Goal: Find specific page/section: Find specific page/section

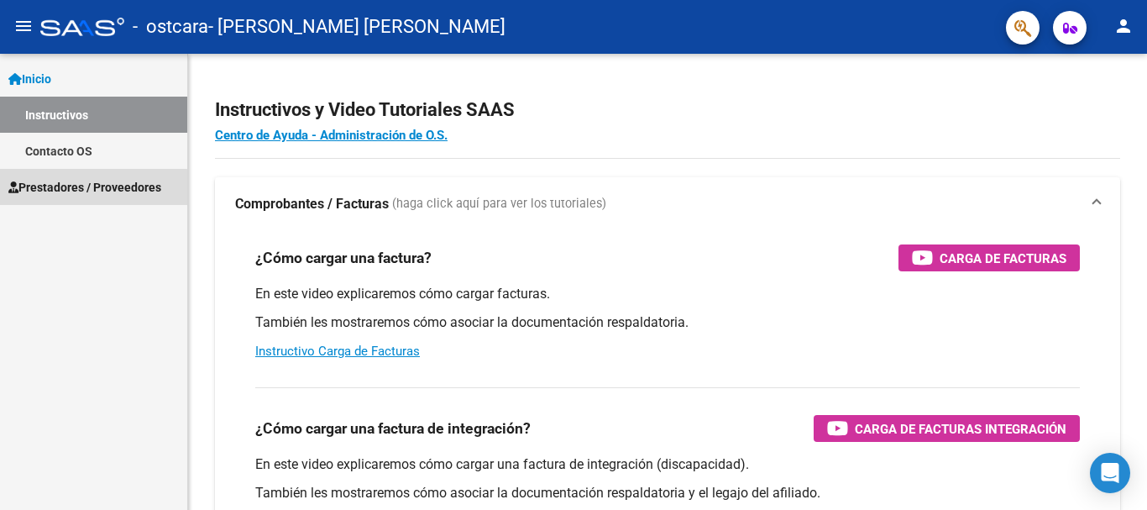
click at [81, 192] on span "Prestadores / Proveedores" at bounding box center [84, 187] width 153 height 18
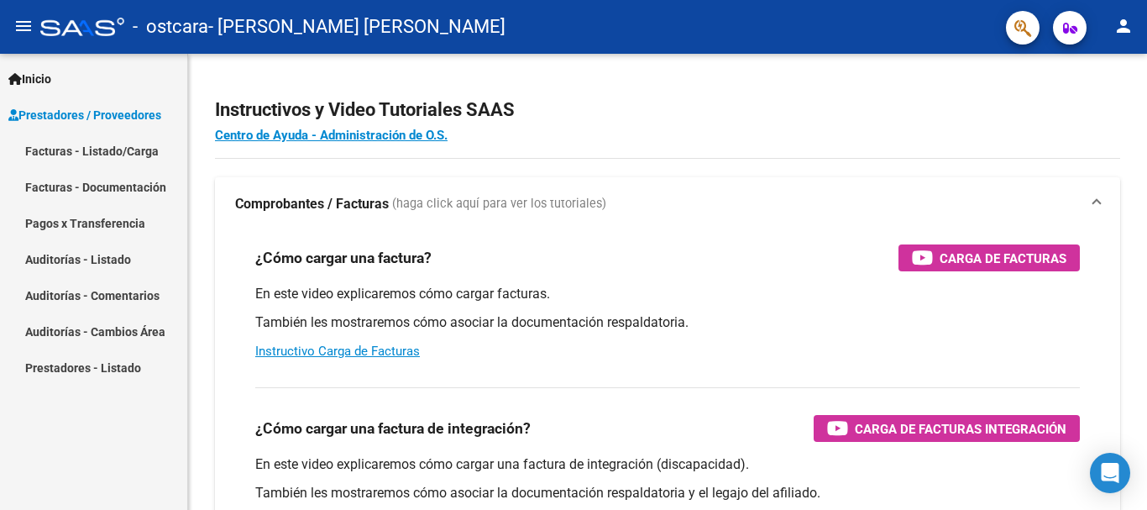
click at [102, 190] on link "Facturas - Documentación" at bounding box center [93, 187] width 187 height 36
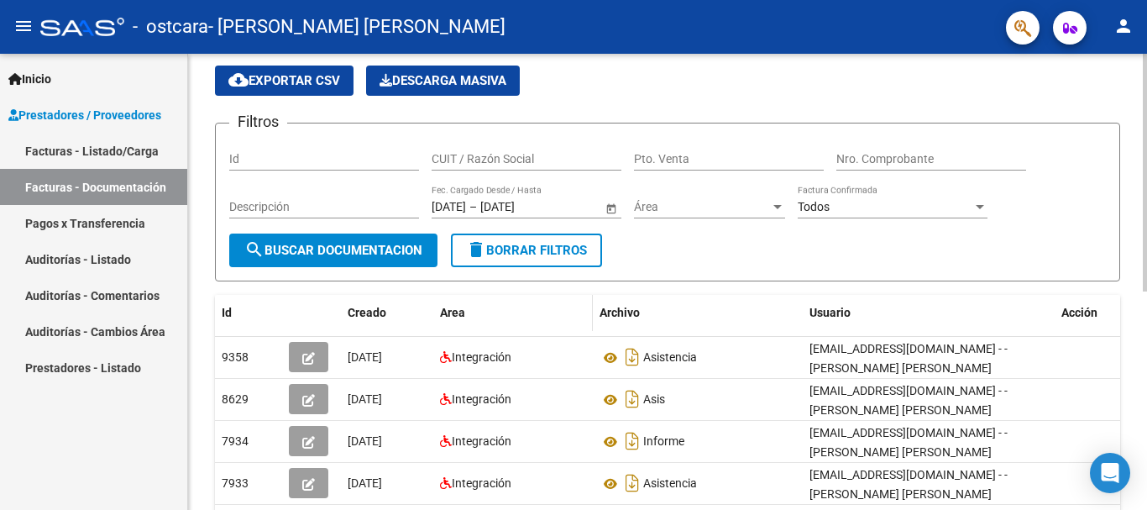
scroll to position [84, 0]
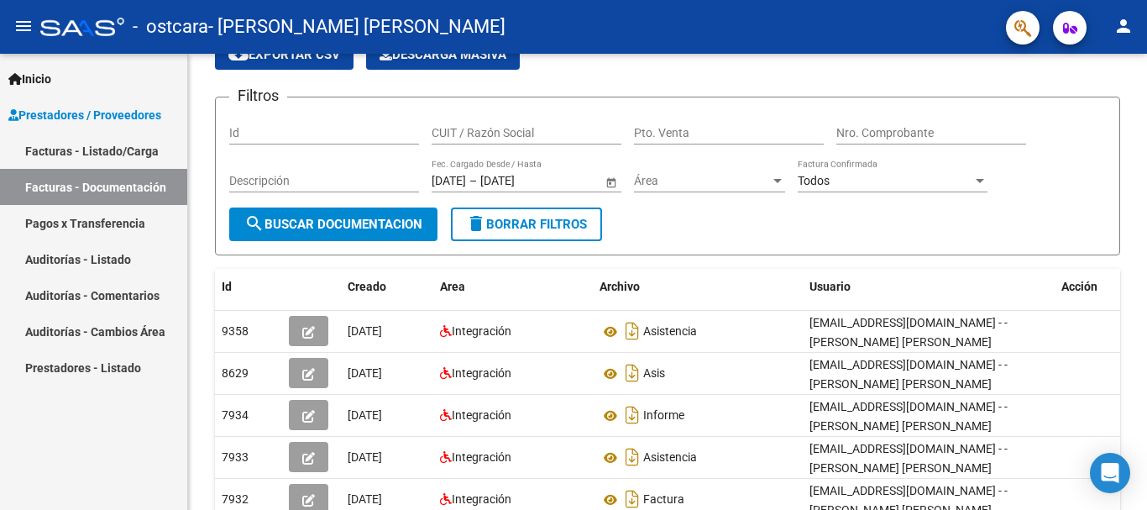
click at [98, 224] on link "Pagos x Transferencia" at bounding box center [93, 223] width 187 height 36
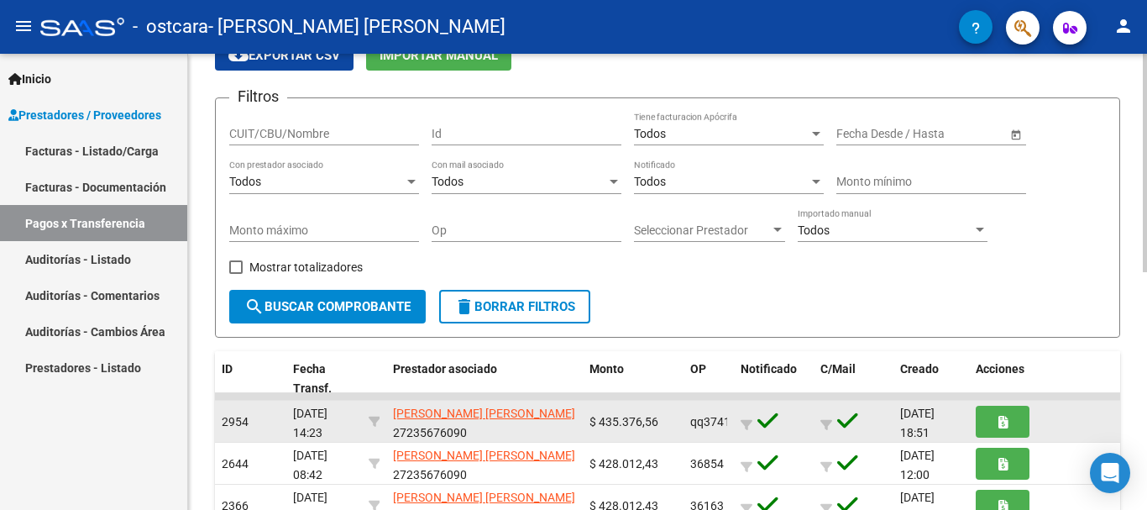
scroll to position [168, 0]
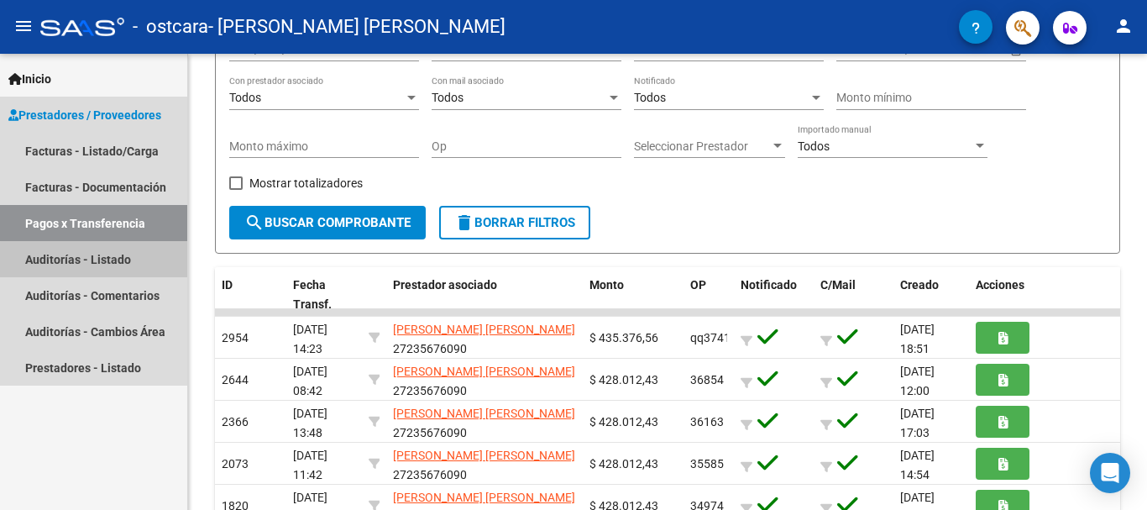
click at [100, 264] on link "Auditorías - Listado" at bounding box center [93, 259] width 187 height 36
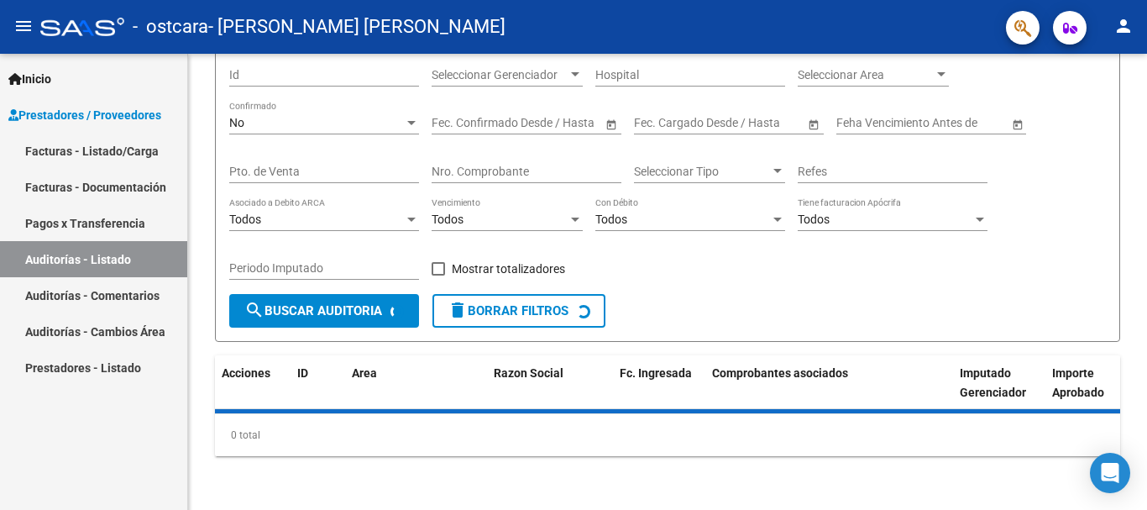
scroll to position [168, 0]
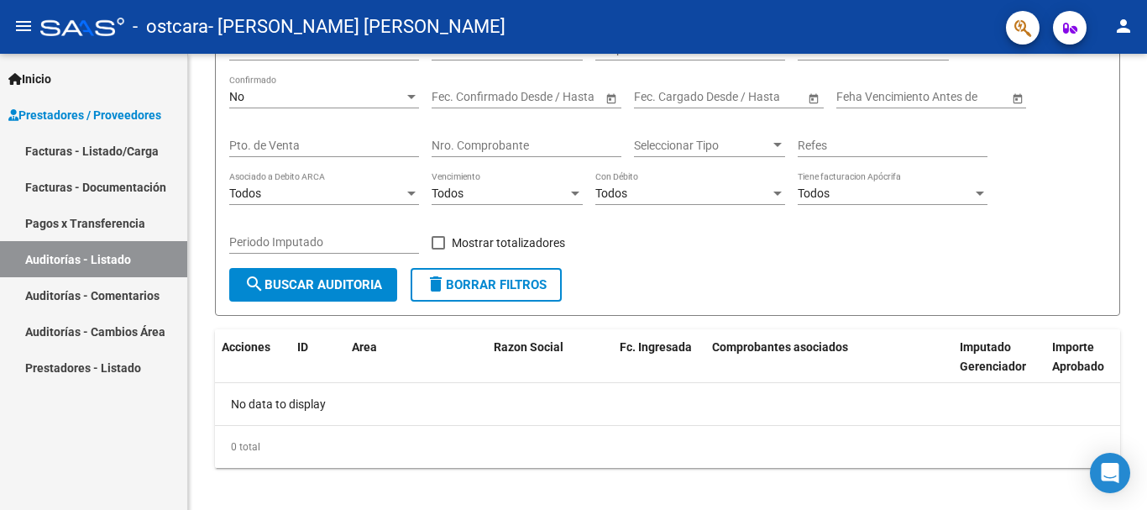
click at [102, 160] on link "Facturas - Listado/Carga" at bounding box center [93, 151] width 187 height 36
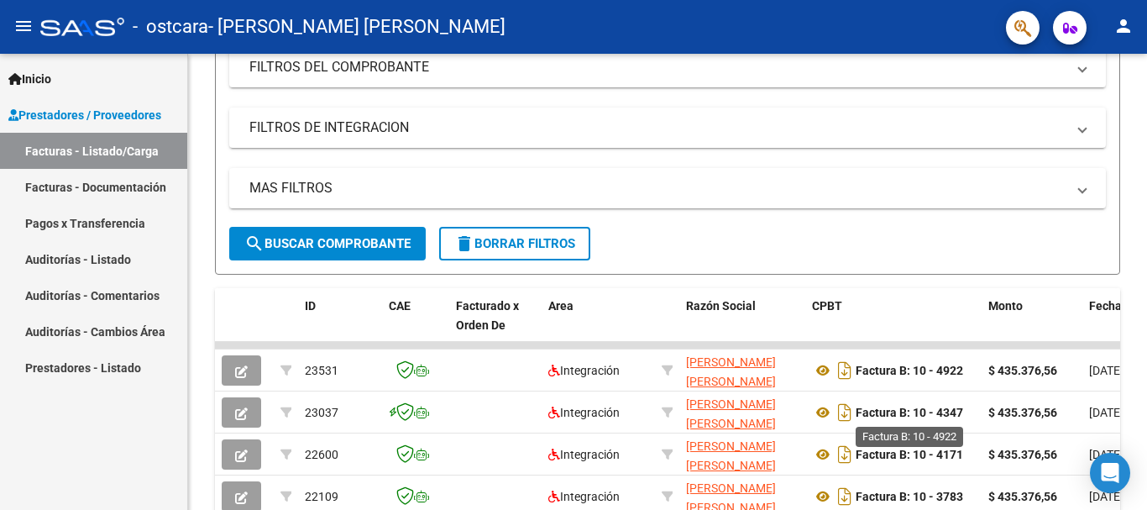
scroll to position [232, 0]
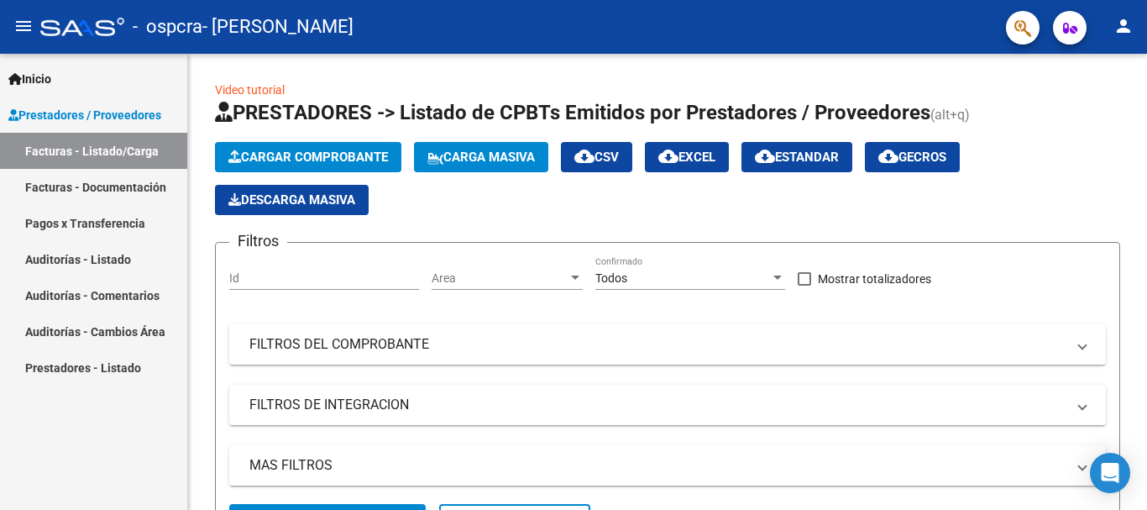
click at [119, 193] on link "Facturas - Documentación" at bounding box center [93, 187] width 187 height 36
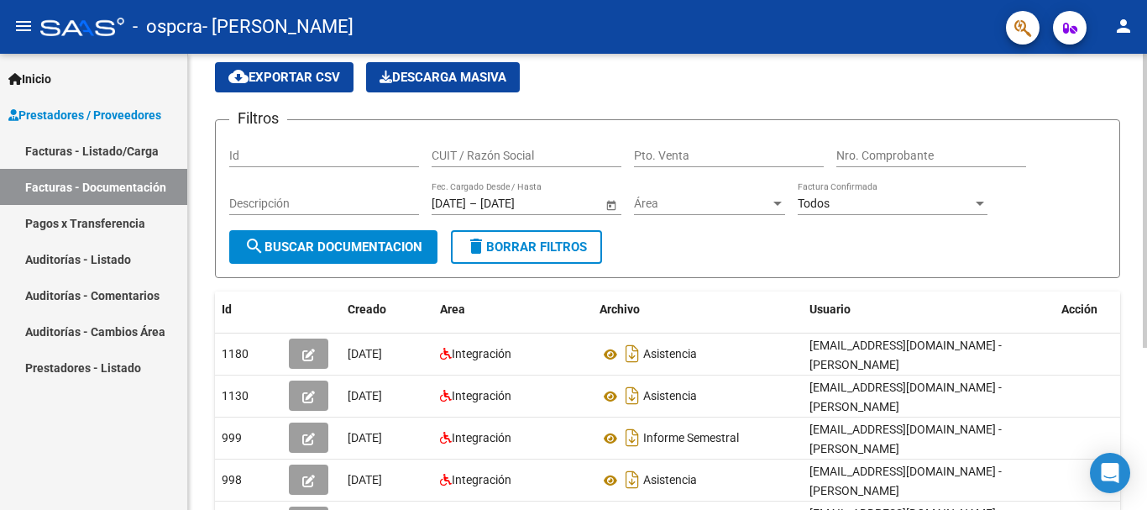
scroll to position [84, 0]
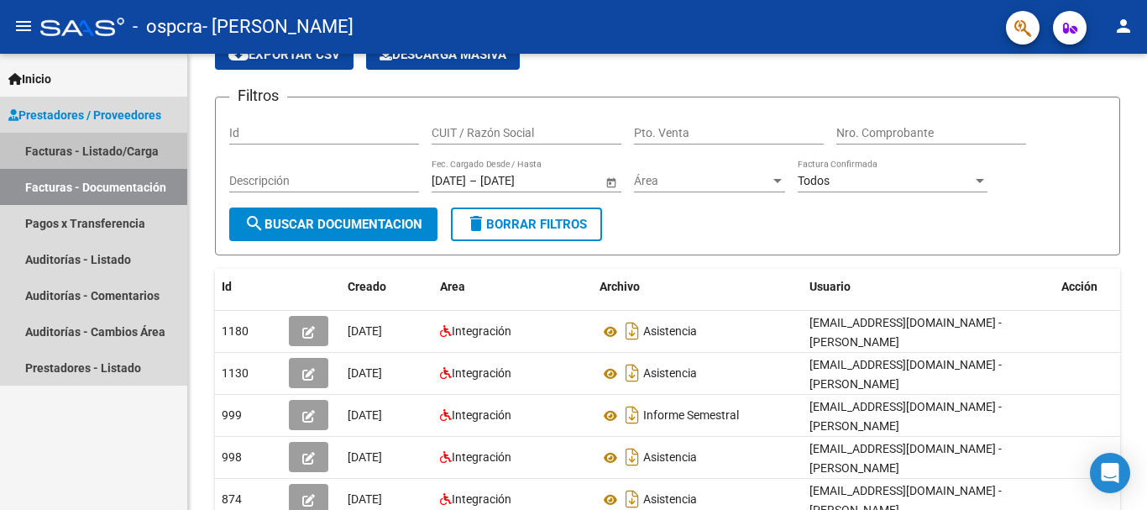
click at [96, 149] on link "Facturas - Listado/Carga" at bounding box center [93, 151] width 187 height 36
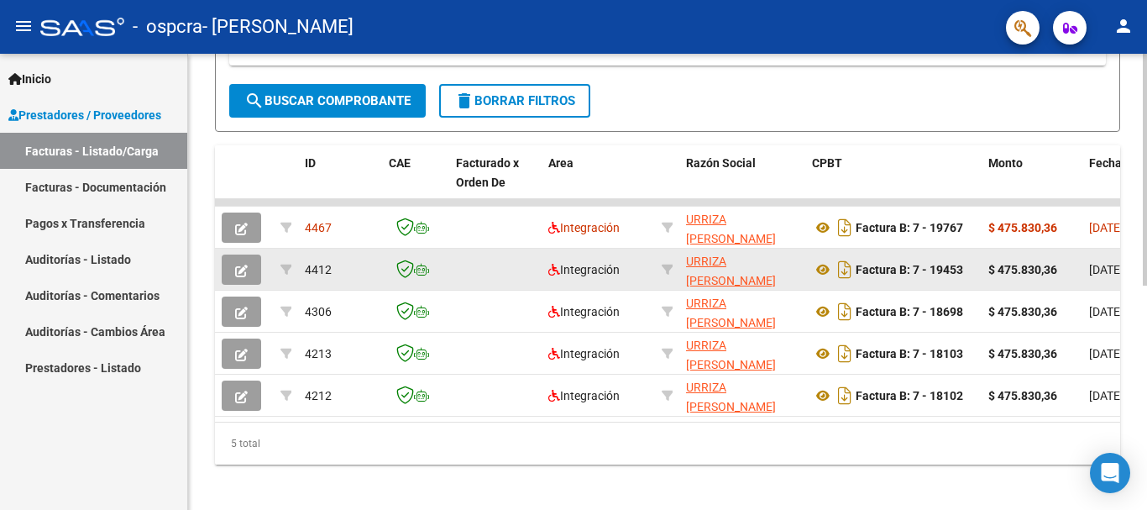
scroll to position [442, 0]
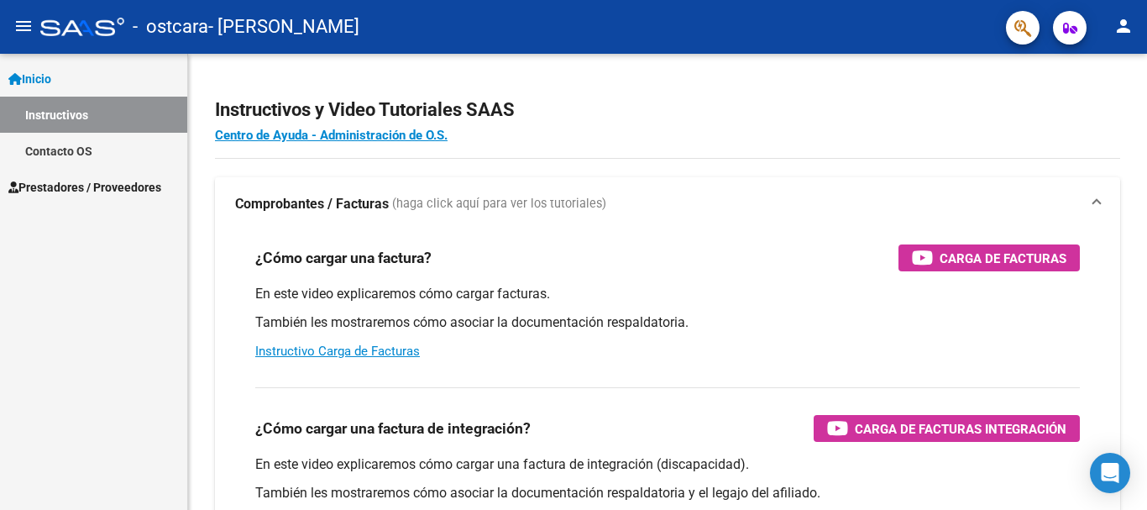
click at [78, 108] on link "Instructivos" at bounding box center [93, 115] width 187 height 36
click at [78, 81] on link "Inicio" at bounding box center [93, 78] width 187 height 36
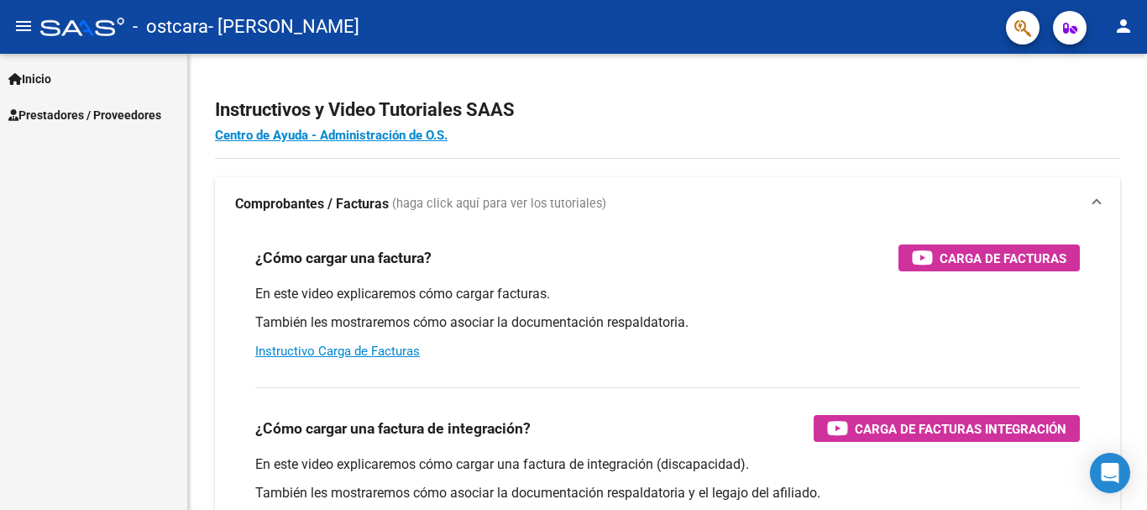
click at [89, 112] on span "Prestadores / Proveedores" at bounding box center [84, 115] width 153 height 18
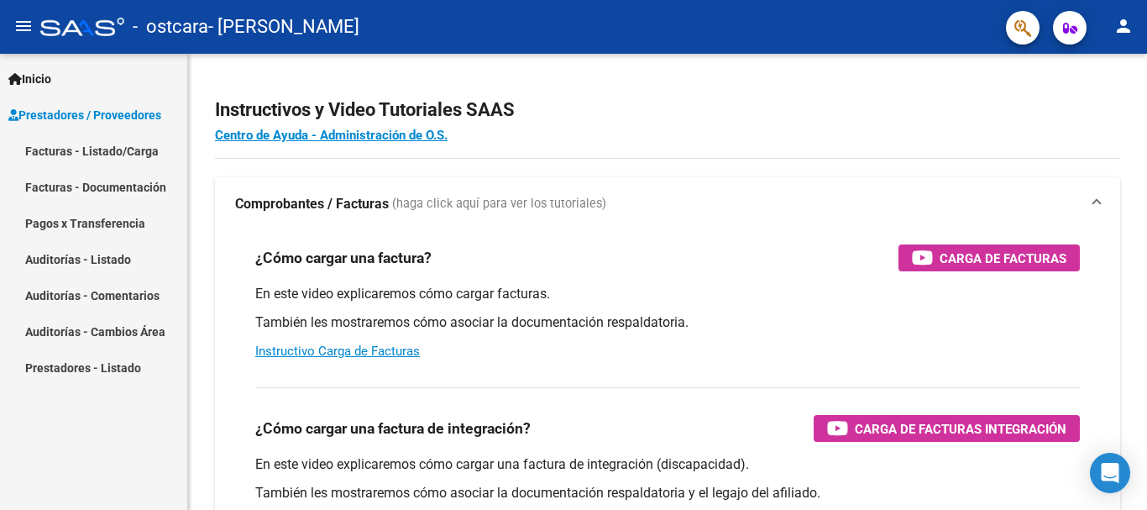
click at [116, 153] on link "Facturas - Listado/Carga" at bounding box center [93, 151] width 187 height 36
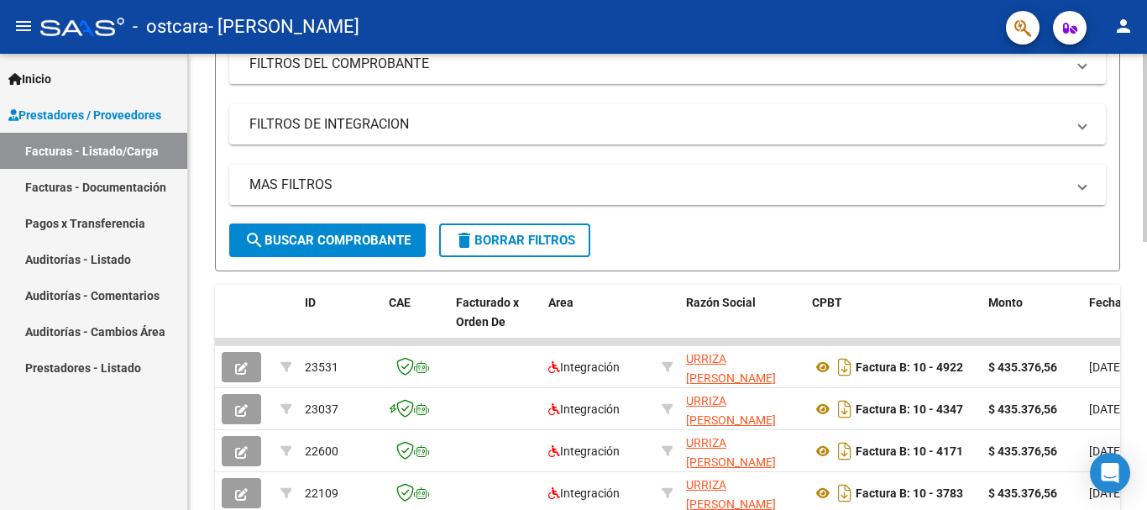
scroll to position [420, 0]
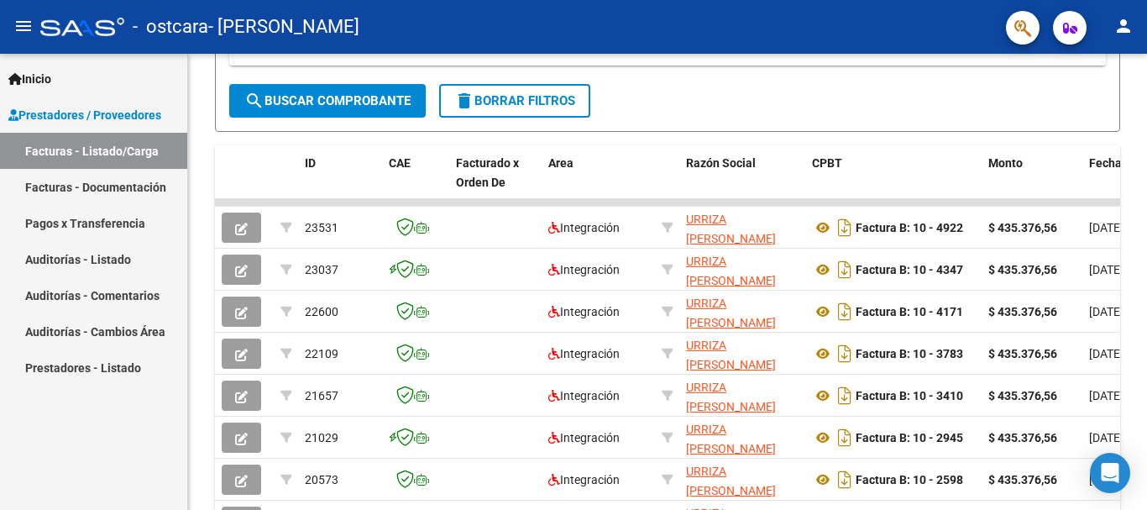
scroll to position [280, 0]
